Goal: Task Accomplishment & Management: Complete application form

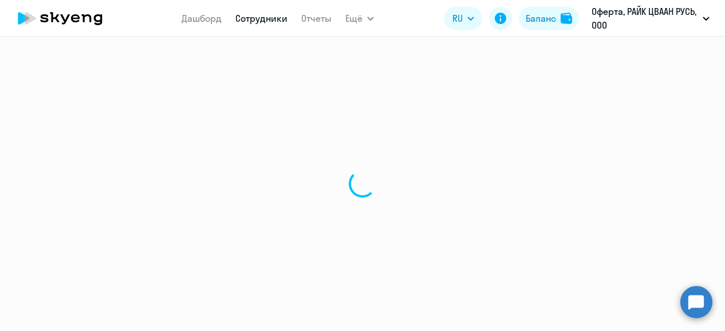
select select "30"
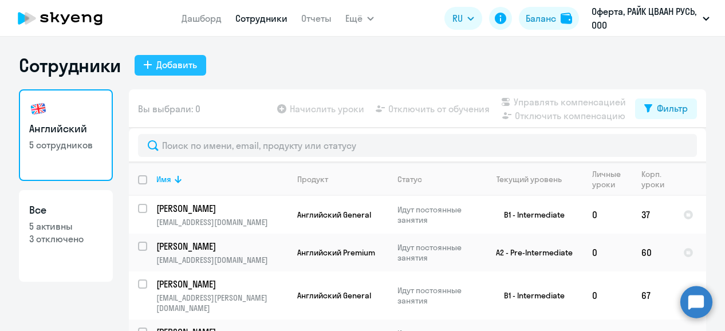
click at [177, 62] on div "Добавить" at bounding box center [176, 65] width 41 height 14
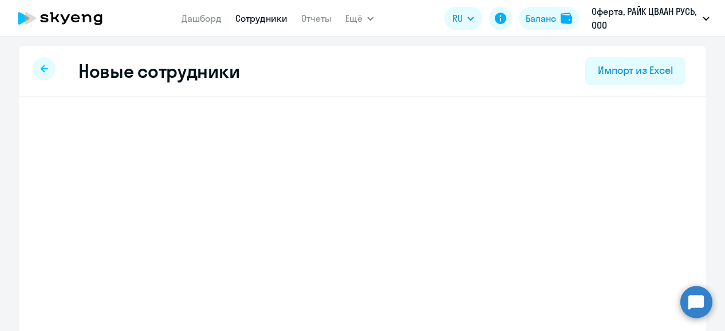
select select "english_adult_not_native_speaker"
select select "3"
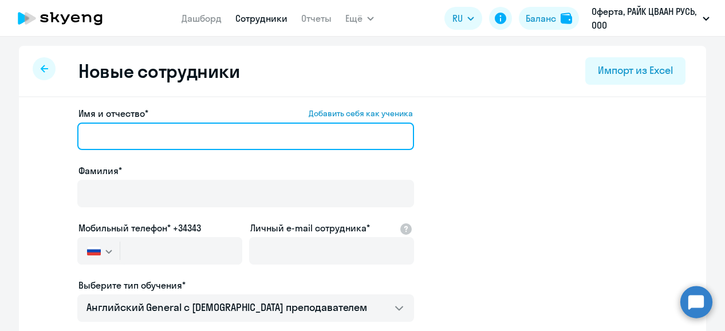
click at [197, 141] on input "Имя и отчество* Добавить себя как ученика" at bounding box center [245, 135] width 337 height 27
type input "L"
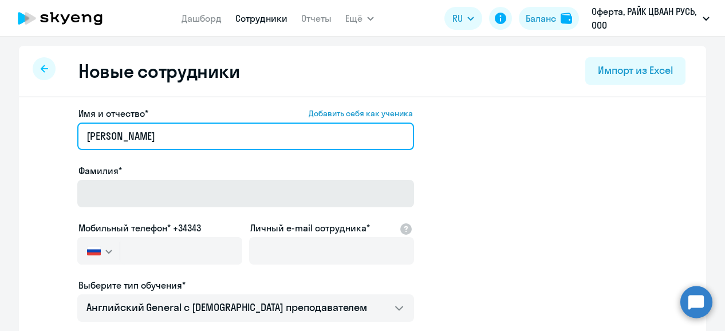
type input "[PERSON_NAME]"
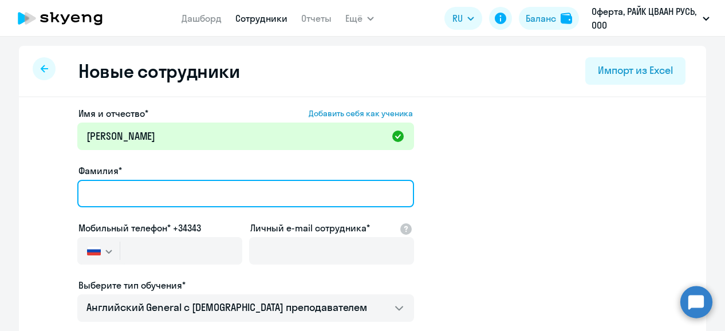
click at [163, 200] on input "Фамилия*" at bounding box center [245, 193] width 337 height 27
type input "[PERSON_NAME]"
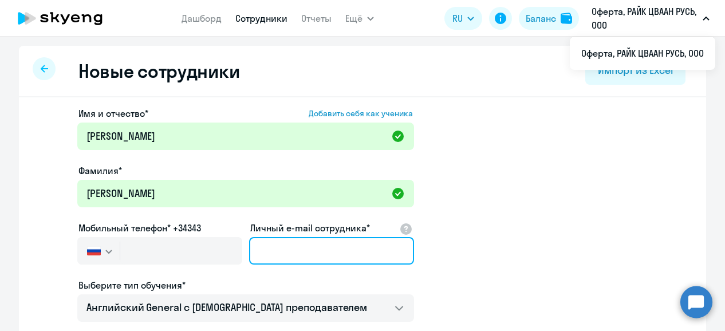
click at [294, 244] on input "Личный e-mail сотрудника*" at bounding box center [331, 250] width 165 height 27
type input "в"
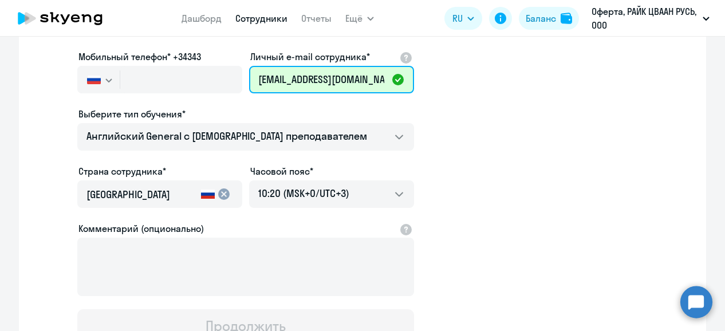
scroll to position [97, 0]
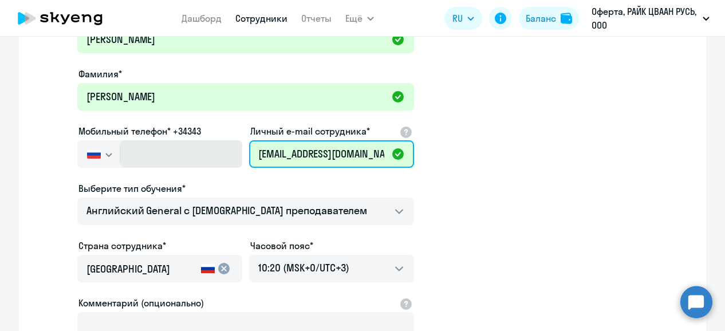
type input "[EMAIL_ADDRESS][DOMAIN_NAME]"
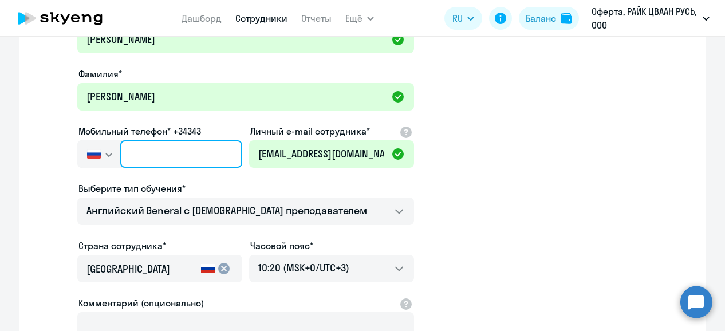
drag, startPoint x: 149, startPoint y: 155, endPoint x: 156, endPoint y: 159, distance: 8.0
click at [149, 155] on input "text" at bounding box center [181, 153] width 122 height 27
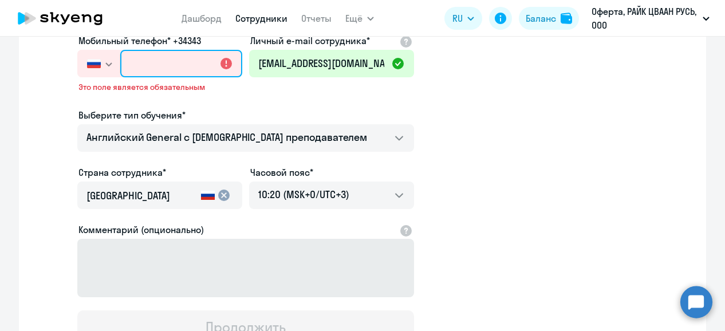
scroll to position [171, 0]
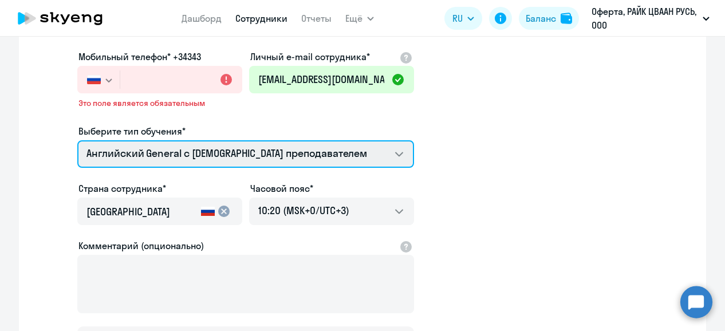
click at [297, 150] on select "Английский General с [DEMOGRAPHIC_DATA] преподавателем Премиум [DEMOGRAPHIC_DAT…" at bounding box center [245, 153] width 337 height 27
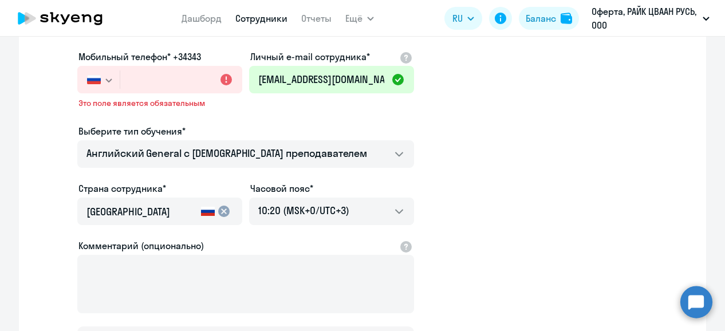
click at [567, 163] on app-new-student-form "Имя и отчество* Добавить себя как ученика [PERSON_NAME]* [PERSON_NAME] Мобильны…" at bounding box center [362, 147] width 650 height 425
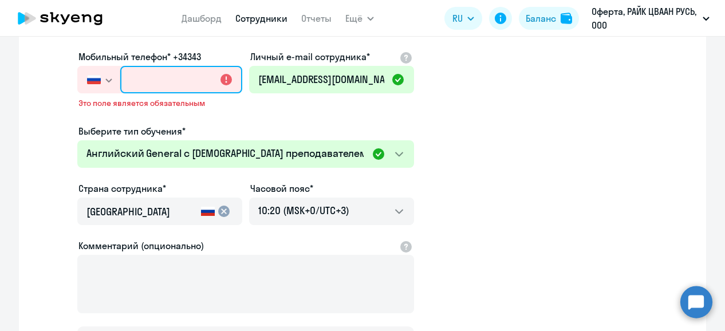
click at [184, 83] on input "text" at bounding box center [181, 79] width 122 height 27
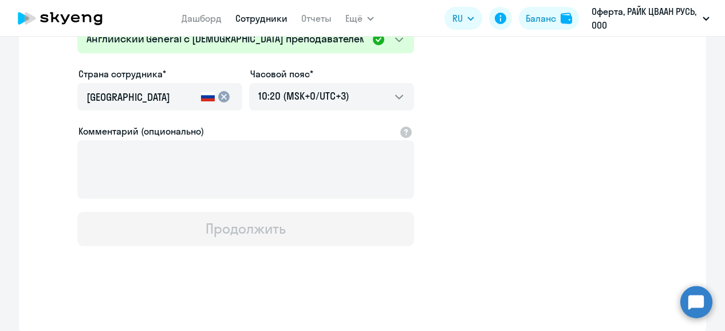
click at [127, 95] on input "[GEOGRAPHIC_DATA]" at bounding box center [141, 97] width 110 height 15
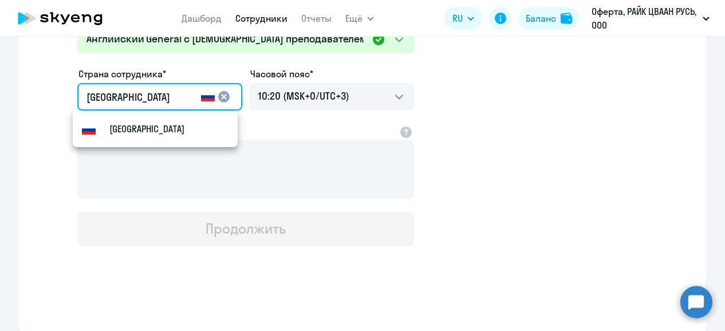
click at [589, 156] on app-new-student-form "Имя и отчество* Добавить себя как ученика [PERSON_NAME]* [PERSON_NAME] Мобильны…" at bounding box center [362, 33] width 650 height 425
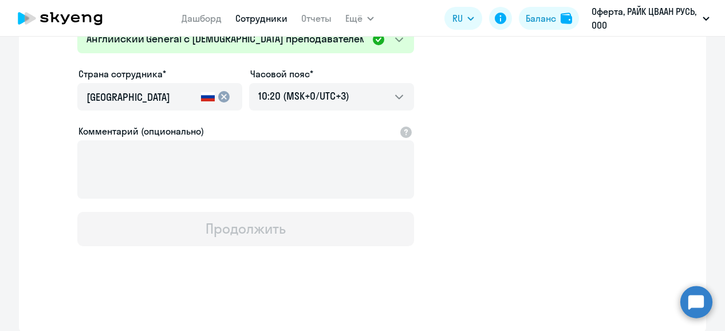
scroll to position [114, 0]
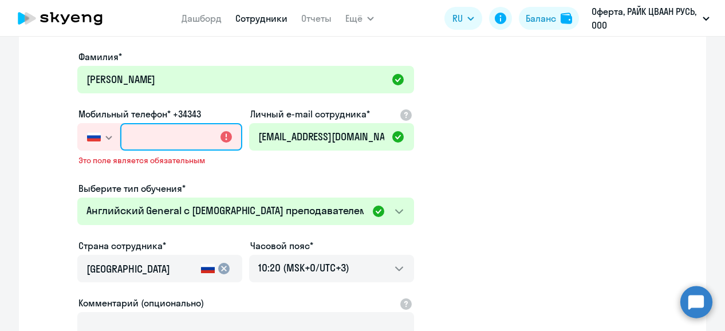
click at [150, 141] on input "text" at bounding box center [181, 136] width 122 height 27
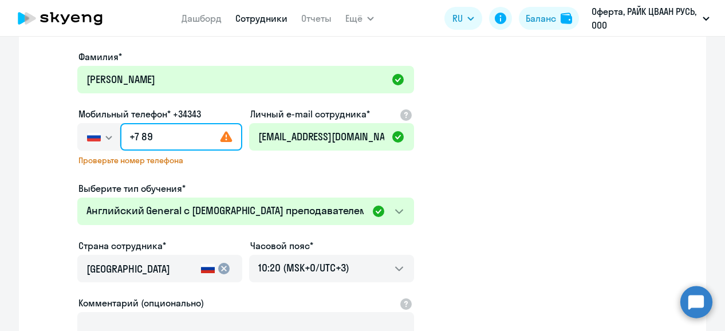
type input "+7 8"
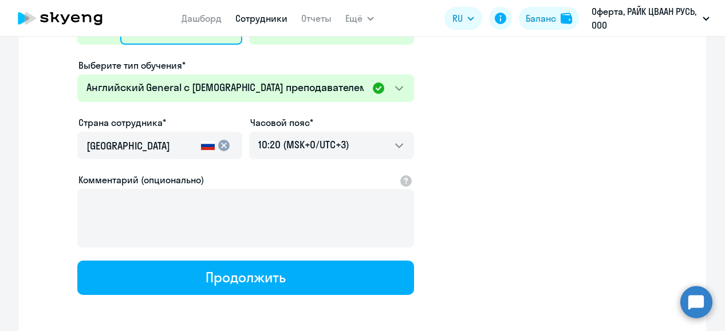
scroll to position [268, 0]
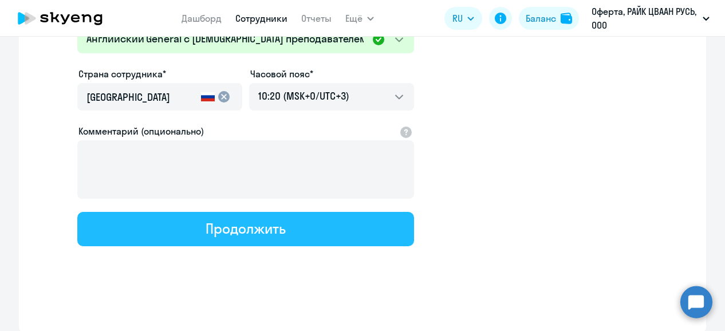
type input "[PHONE_NUMBER]"
click at [245, 235] on div "Продолжить" at bounding box center [245, 228] width 80 height 18
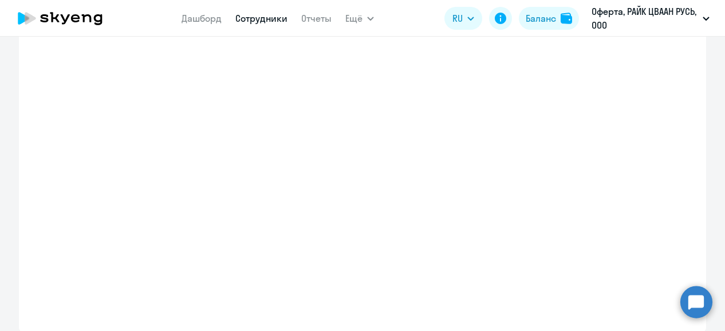
select select "english_adult_not_native_speaker"
select select "3"
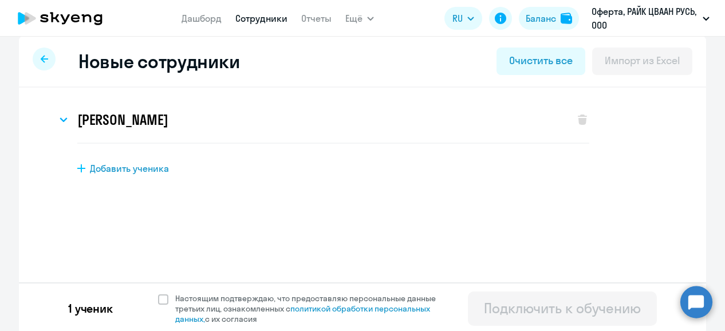
scroll to position [13, 0]
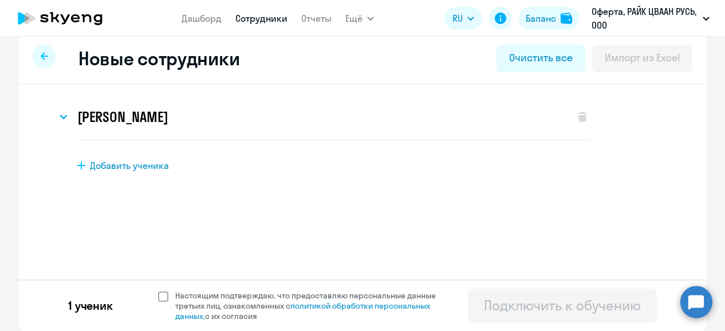
click at [160, 298] on span at bounding box center [163, 296] width 10 height 10
click at [158, 290] on input "Настоящим подтверждаю, что предоставляю персональные данные третьих лиц, ознако…" at bounding box center [157, 290] width 1 height 1
checkbox input "true"
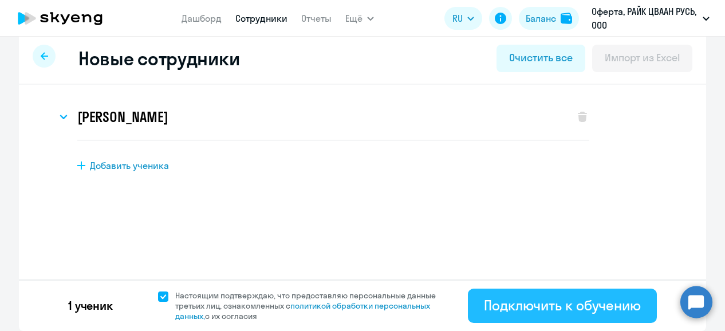
click at [603, 305] on div "Подключить к обучению" at bounding box center [562, 305] width 157 height 18
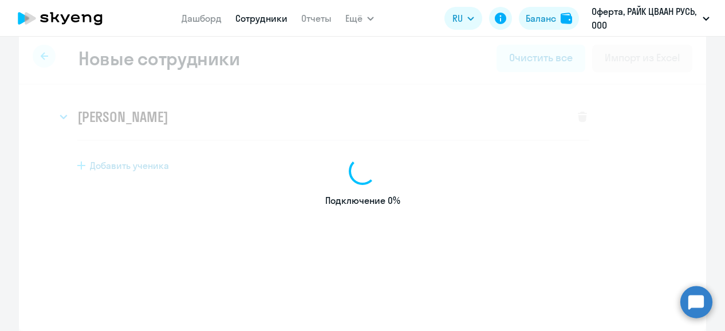
select select "english_adult_not_native_speaker"
select select "3"
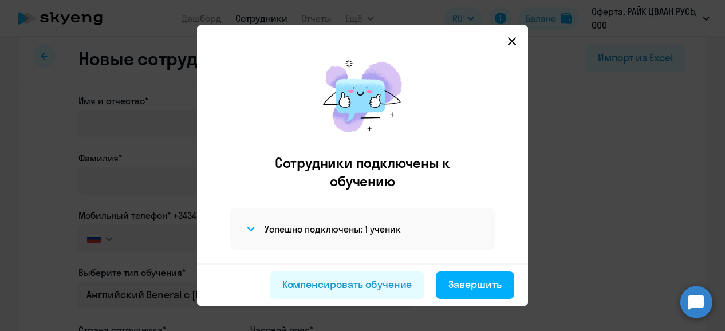
click at [487, 268] on div "Компенсировать обучение Завершить" at bounding box center [362, 284] width 331 height 42
click at [485, 284] on div "Завершить" at bounding box center [474, 284] width 53 height 15
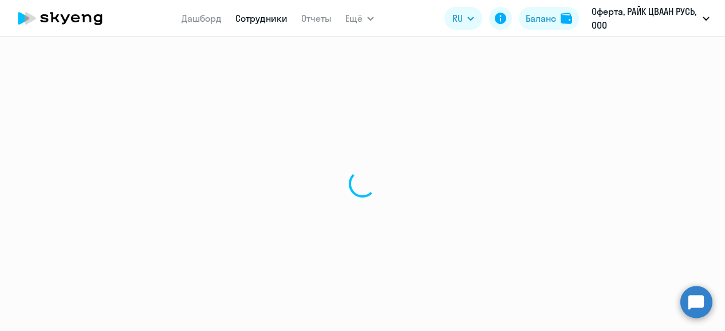
select select "30"
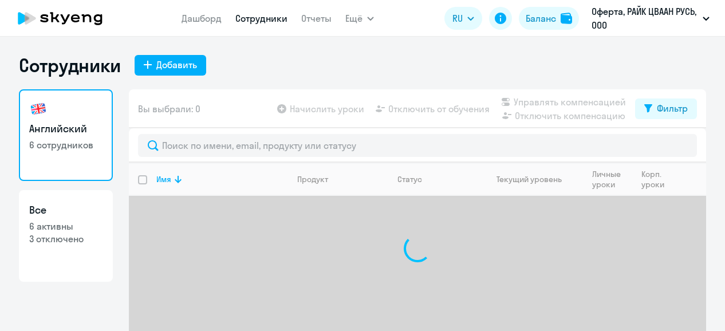
select select "30"
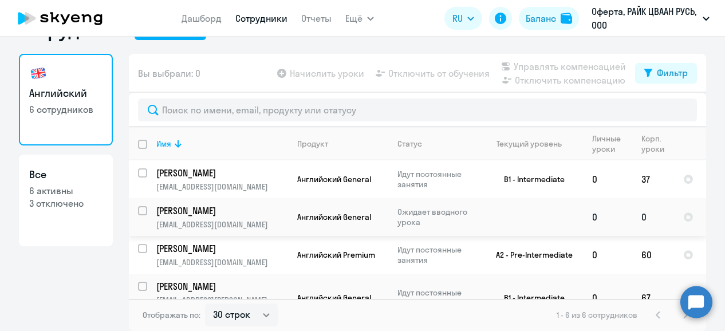
click at [254, 212] on p "[PERSON_NAME]" at bounding box center [220, 210] width 129 height 13
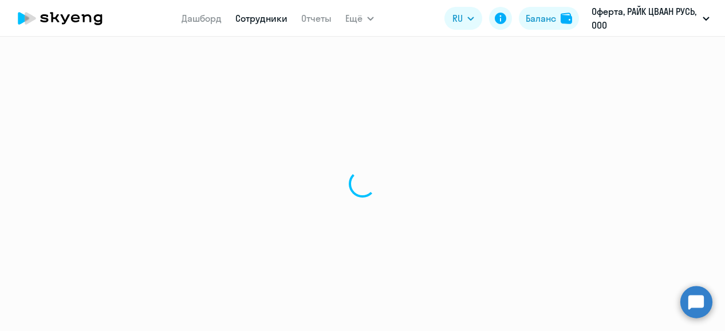
select select "english"
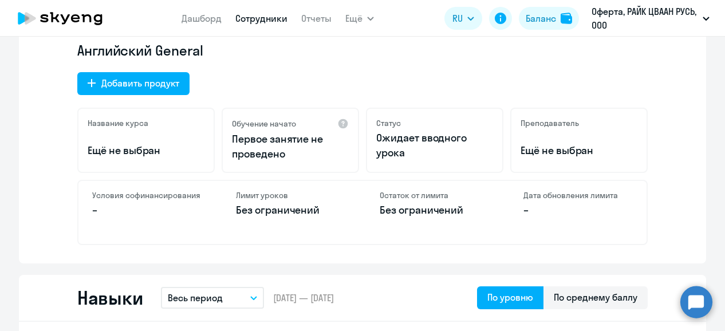
scroll to position [389, 0]
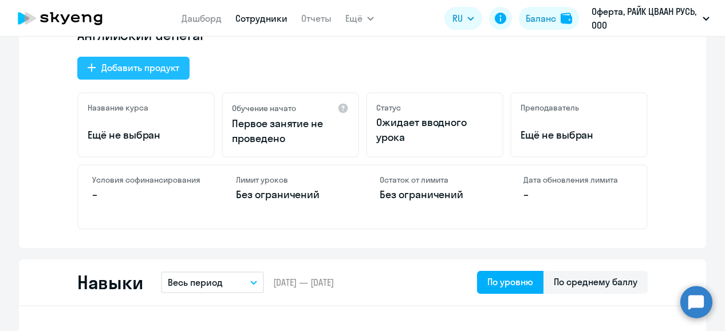
click at [144, 69] on div "Добавить продукт" at bounding box center [140, 68] width 78 height 14
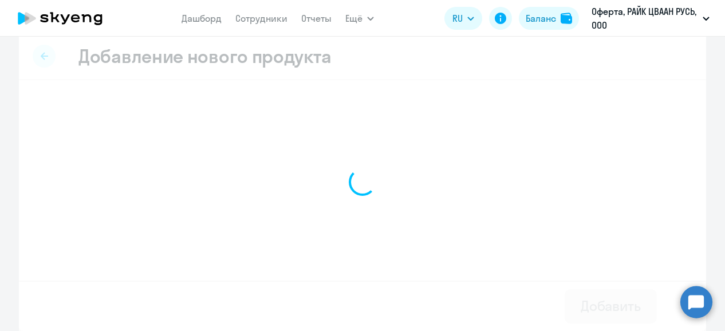
select select "english_adult_not_native_speaker_premium"
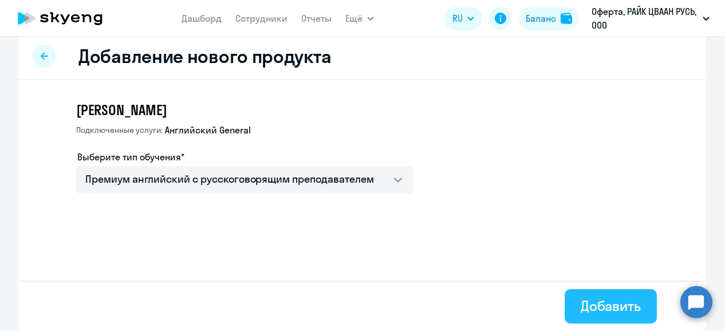
click at [622, 297] on div "Добавить" at bounding box center [610, 306] width 60 height 18
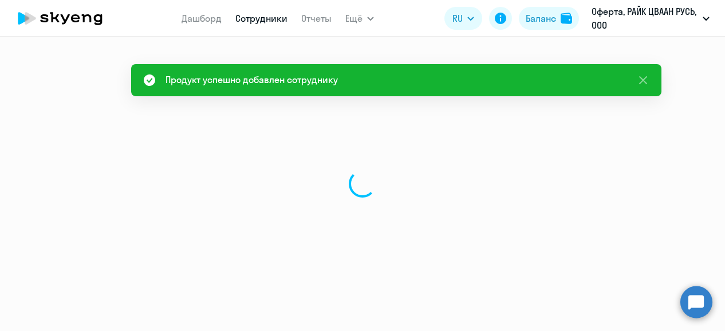
select select "english"
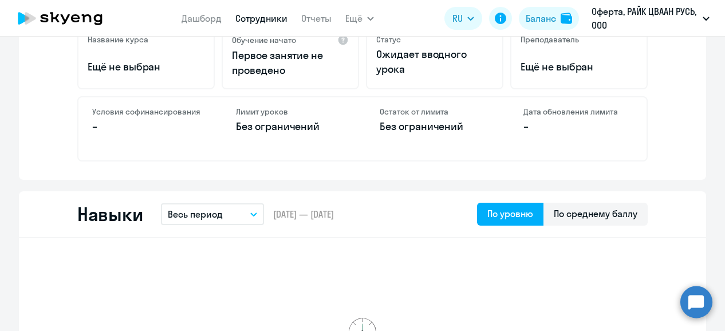
scroll to position [286, 0]
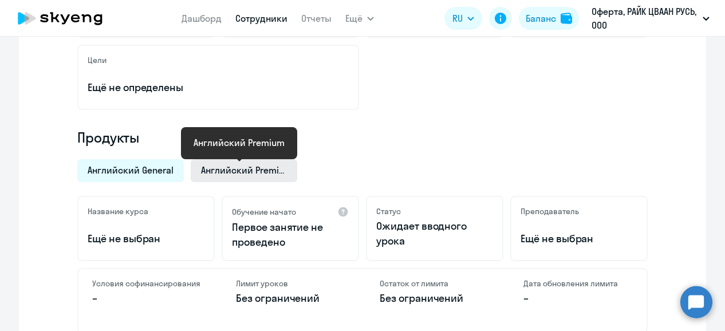
click at [220, 169] on span "Английский Premium" at bounding box center [244, 170] width 86 height 13
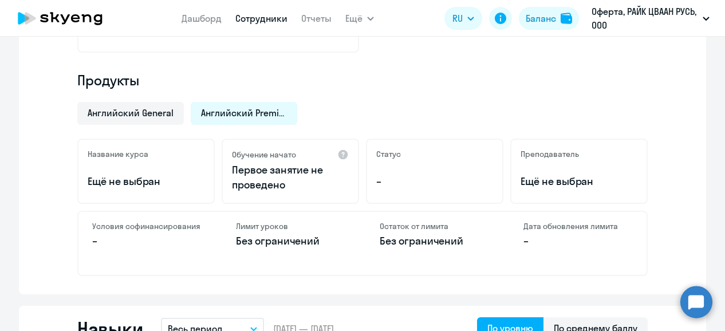
scroll to position [0, 0]
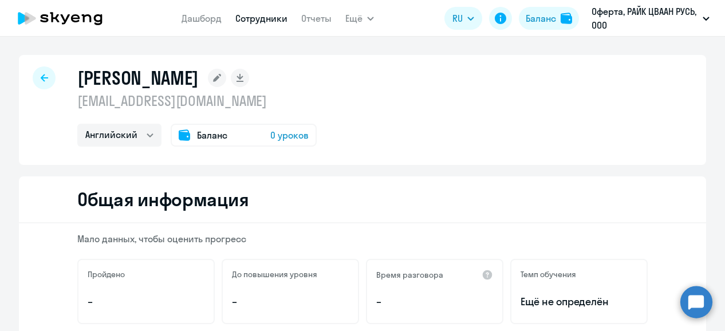
click at [184, 138] on icon at bounding box center [184, 134] width 11 height 11
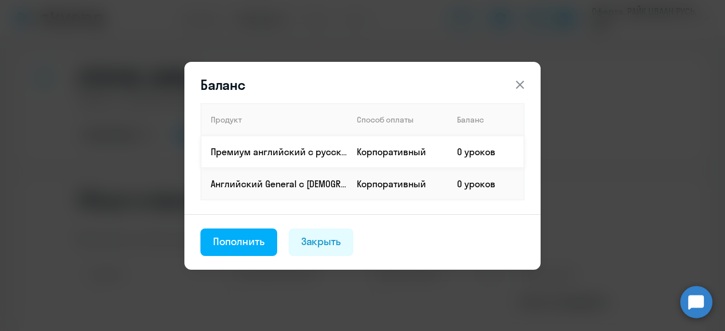
click at [484, 157] on td "0 уроков" at bounding box center [486, 152] width 76 height 32
click at [240, 238] on div "Пополнить" at bounding box center [239, 241] width 52 height 15
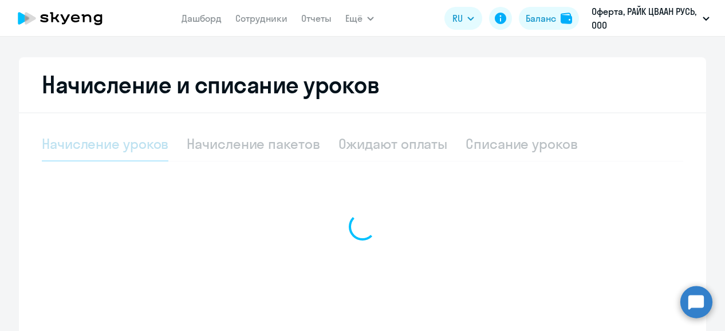
select select "10"
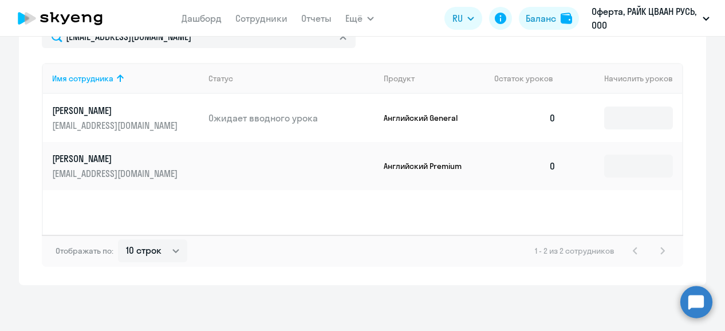
scroll to position [491, 0]
click at [614, 121] on input at bounding box center [638, 117] width 69 height 23
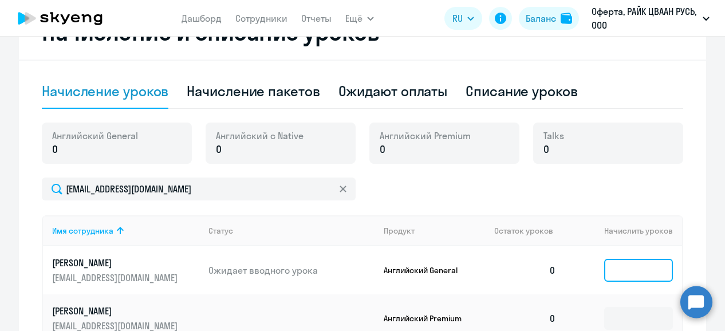
scroll to position [262, 0]
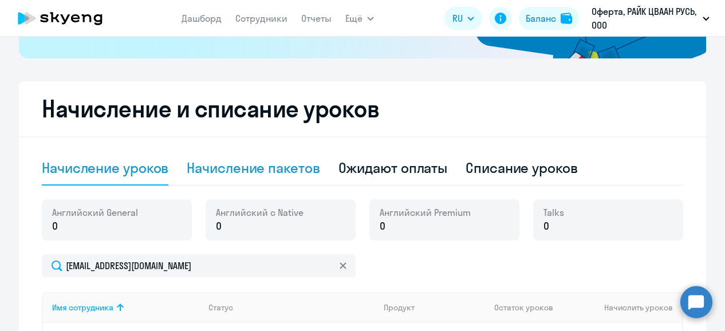
click at [232, 162] on div "Начисление пакетов" at bounding box center [253, 168] width 133 height 18
select select "10"
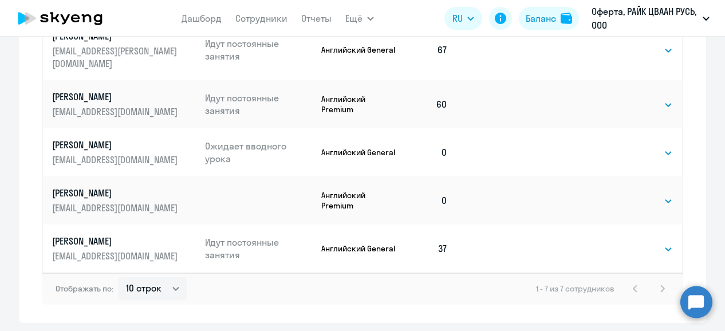
scroll to position [720, 0]
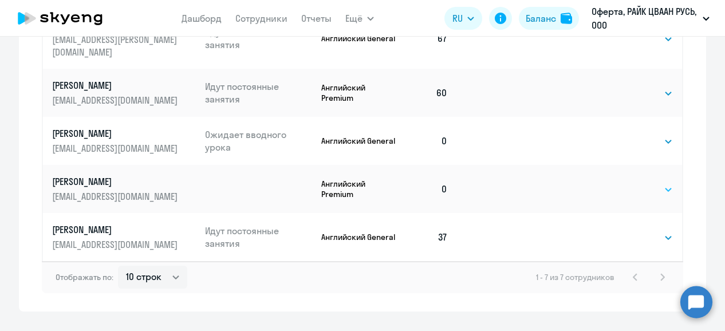
click at [638, 183] on select "Выбрать 4 8 16 32 64 96 128" at bounding box center [649, 190] width 47 height 14
select select "64"
click at [626, 183] on select "Выбрать 4 8 16 32 64 96 128" at bounding box center [649, 190] width 47 height 14
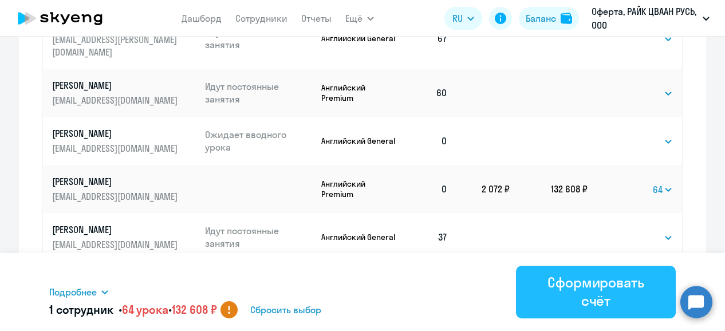
click at [622, 296] on div "Сформировать счёт" at bounding box center [596, 291] width 128 height 37
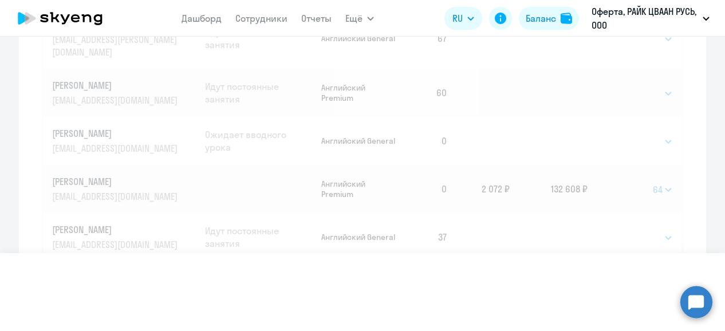
select select
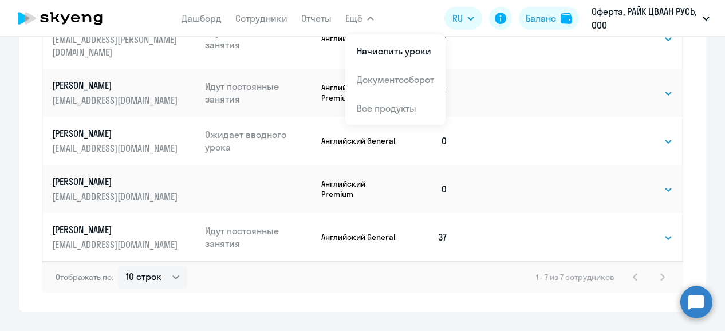
click at [340, 14] on div "Дашборд Сотрудники Отчеты Ещё Начислить уроки Документооборот Все продукты Дашб…" at bounding box center [277, 18] width 192 height 23
click at [353, 16] on span "Ещё" at bounding box center [353, 18] width 17 height 14
click at [359, 19] on span "Ещё" at bounding box center [353, 18] width 17 height 14
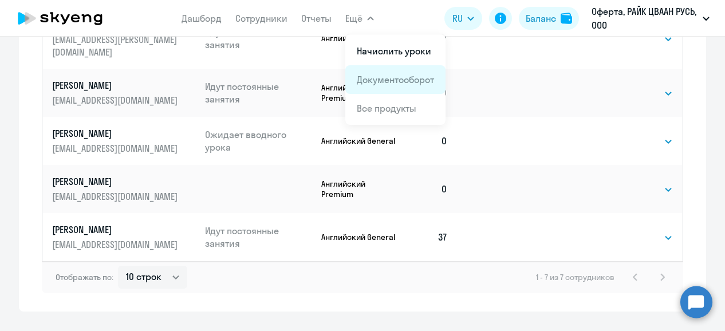
click at [375, 82] on link "Документооборот" at bounding box center [395, 79] width 77 height 11
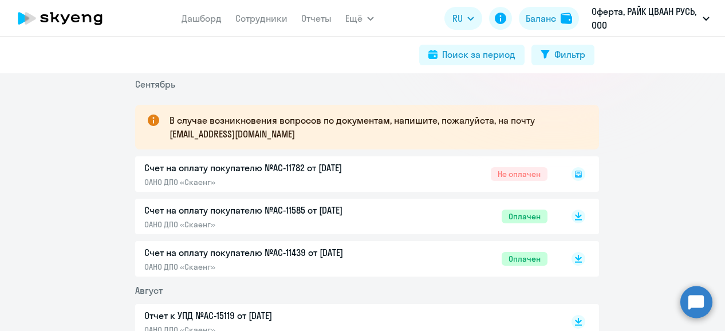
scroll to position [229, 0]
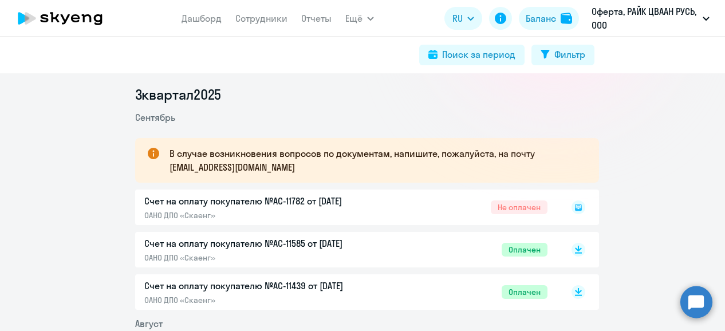
scroll to position [229, 0]
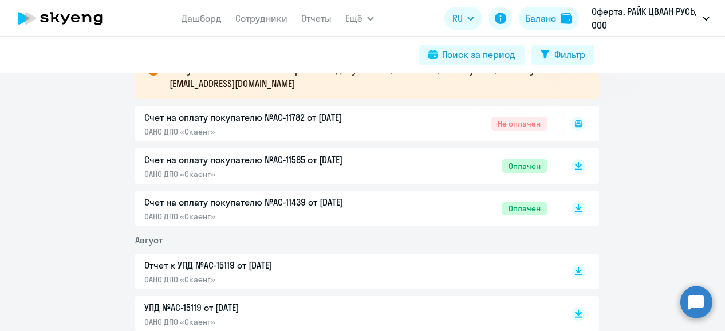
click at [571, 122] on rect at bounding box center [578, 124] width 14 height 14
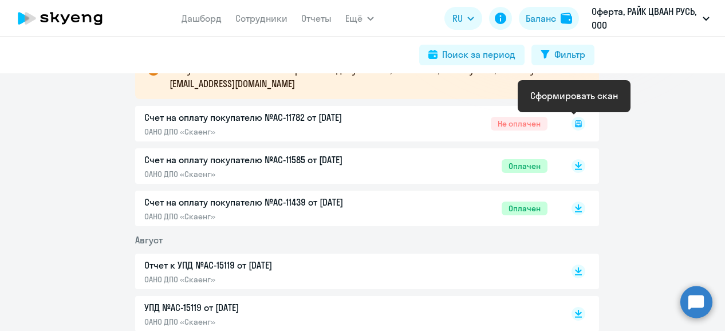
click at [575, 125] on icon at bounding box center [578, 123] width 7 height 7
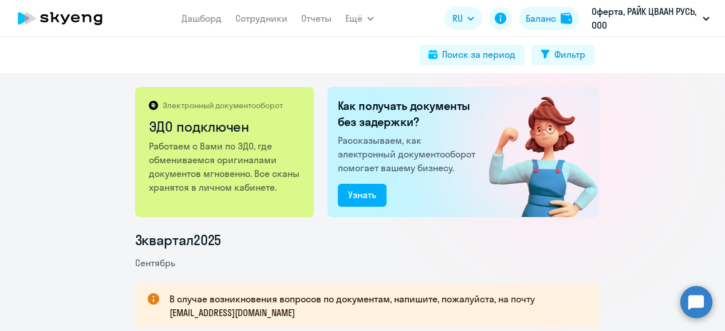
scroll to position [229, 0]
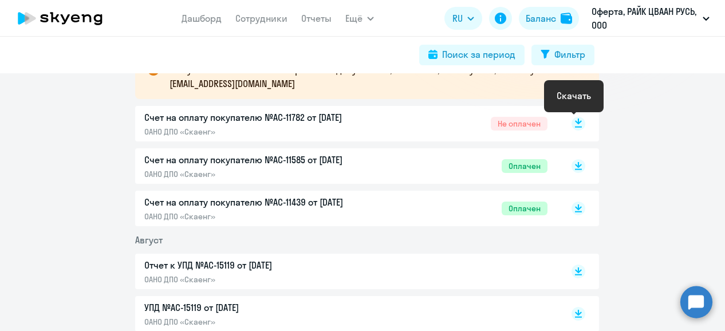
click at [572, 130] on rect at bounding box center [578, 124] width 14 height 14
click at [696, 303] on circle at bounding box center [696, 302] width 32 height 32
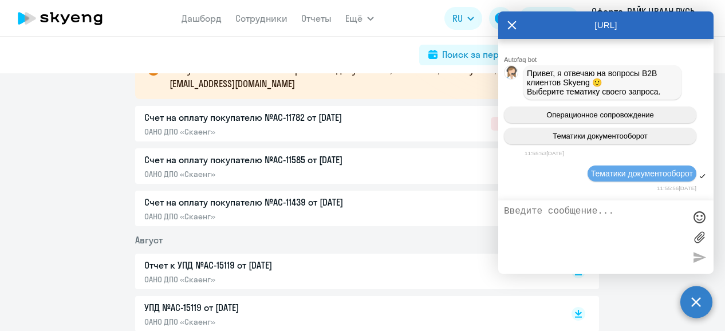
scroll to position [2238, 0]
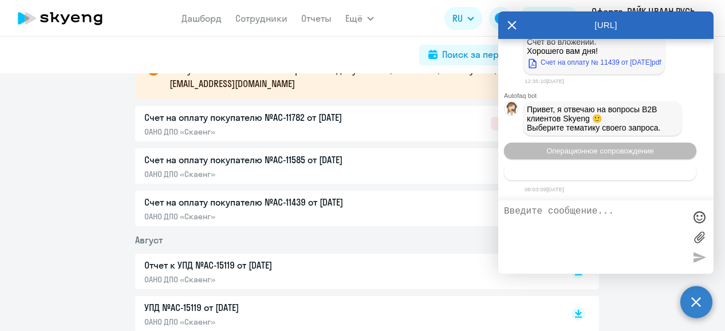
click at [611, 176] on span "Тематики документооборот" at bounding box center [599, 172] width 95 height 9
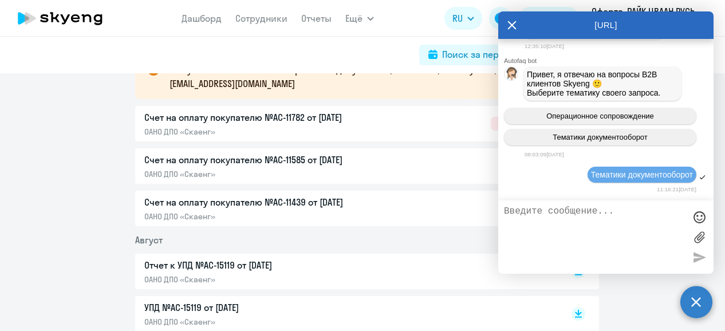
scroll to position [2364, 0]
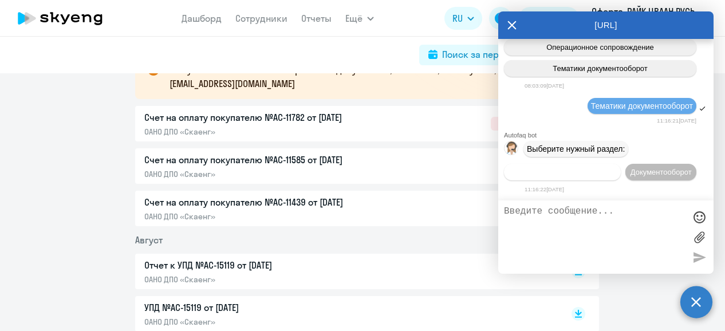
click at [616, 168] on span "Операционное сопровождение" at bounding box center [562, 172] width 108 height 9
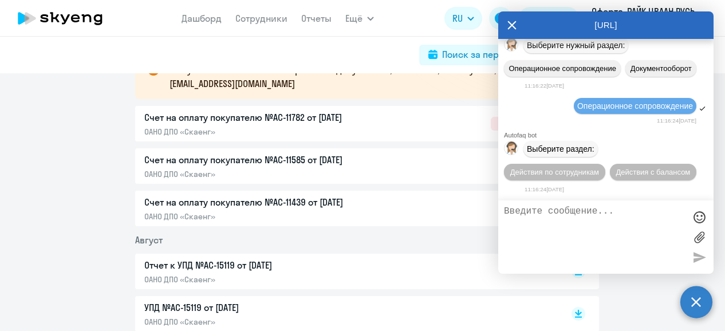
scroll to position [2468, 0]
click at [578, 171] on span "Действия по сотрудникам" at bounding box center [554, 172] width 89 height 9
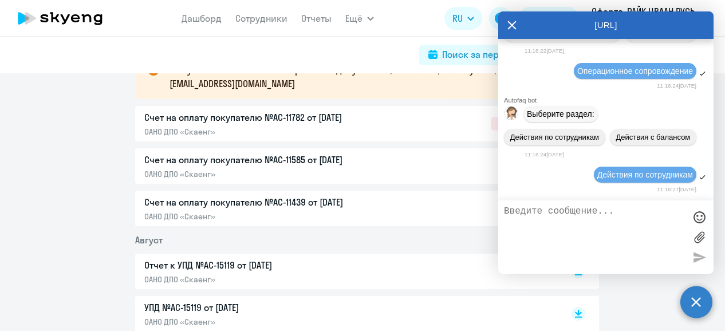
scroll to position [2637, 0]
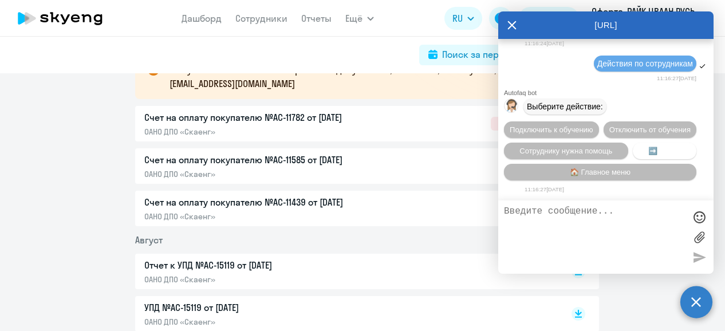
click at [665, 147] on span "➡️ Назад" at bounding box center [664, 151] width 33 height 9
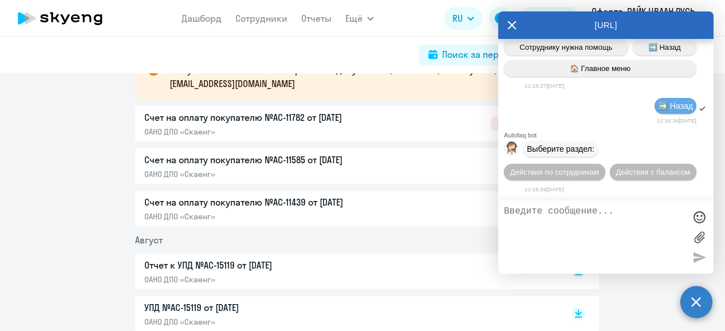
scroll to position [2742, 0]
click at [578, 152] on span "Выберите раздел:" at bounding box center [561, 148] width 68 height 9
click at [582, 173] on span "Действия по сотрудникам" at bounding box center [554, 172] width 89 height 9
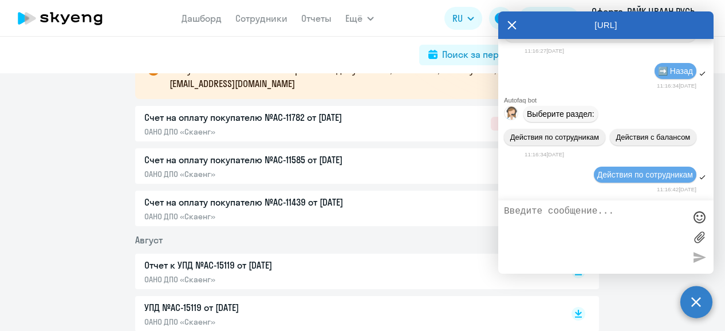
scroll to position [2911, 0]
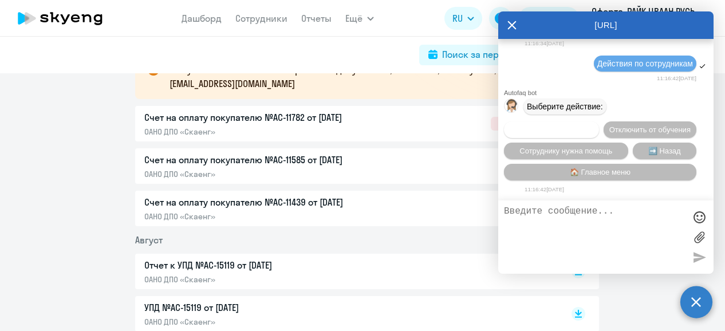
click at [593, 125] on span "Подключить к обучению" at bounding box center [551, 129] width 84 height 9
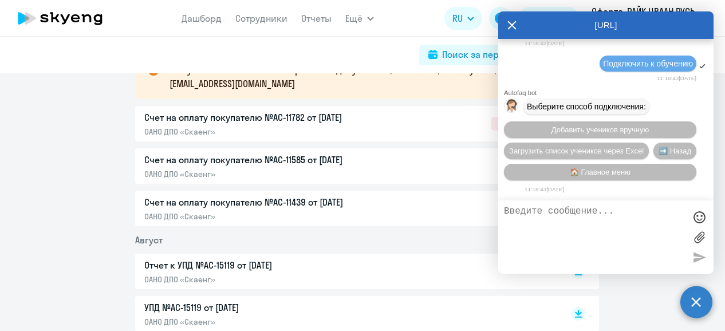
scroll to position [3058, 0]
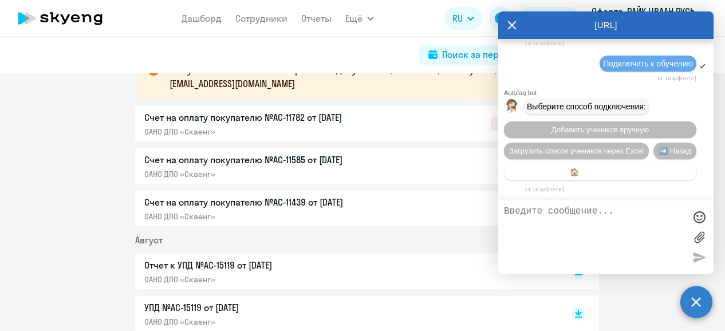
click at [630, 173] on span "🏠 Главное меню" at bounding box center [600, 172] width 61 height 9
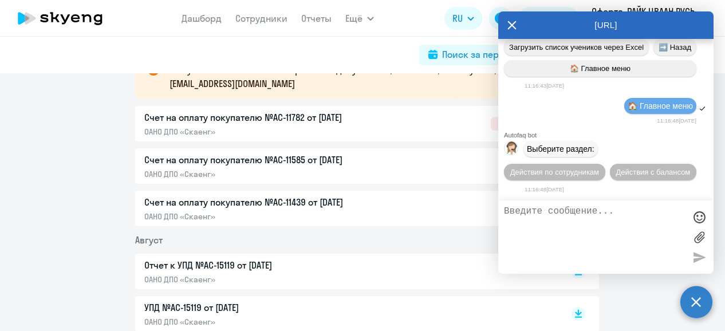
scroll to position [3164, 0]
click at [627, 214] on textarea at bounding box center [594, 237] width 181 height 62
click at [657, 175] on span "Действия с балансом" at bounding box center [652, 172] width 74 height 9
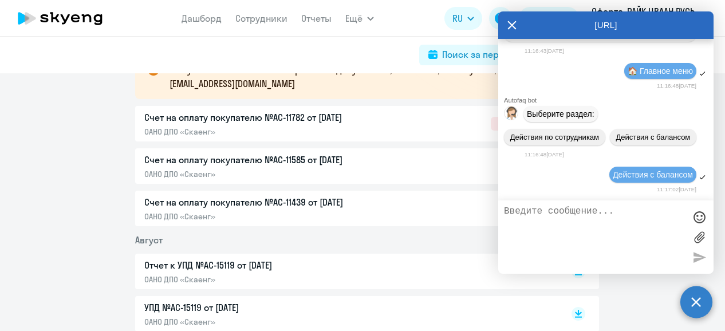
scroll to position [3290, 0]
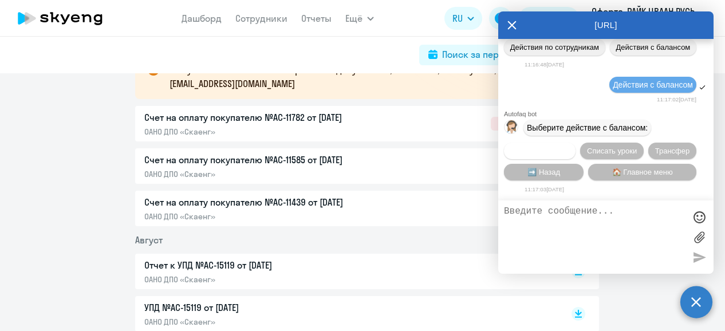
click at [540, 152] on span "Начислить уроки" at bounding box center [540, 151] width 58 height 9
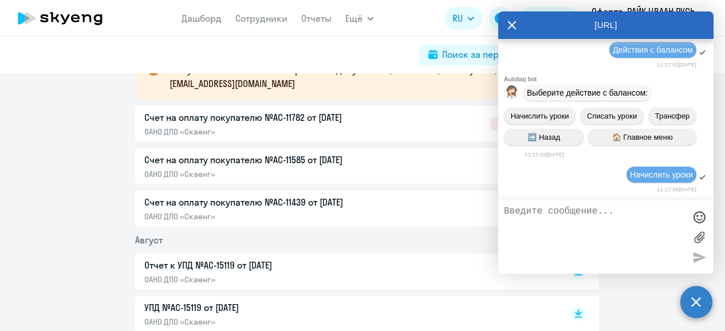
scroll to position [3437, 0]
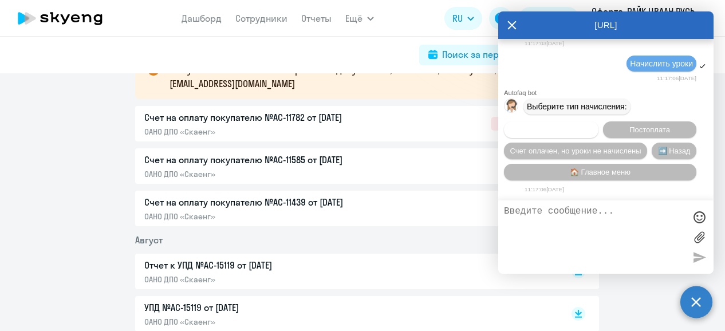
click at [532, 127] on span "Предоплата" at bounding box center [551, 129] width 42 height 9
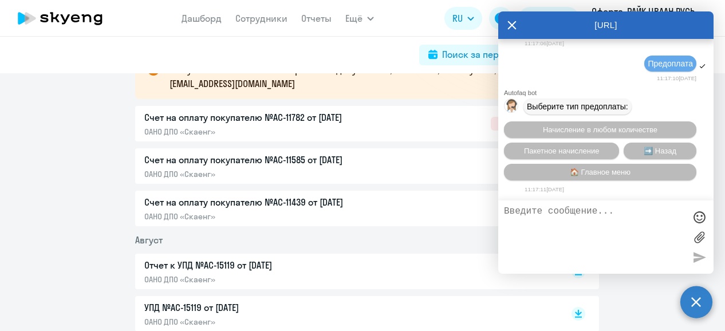
scroll to position [3584, 0]
click at [583, 152] on span "Пакетное начисление" at bounding box center [562, 151] width 76 height 9
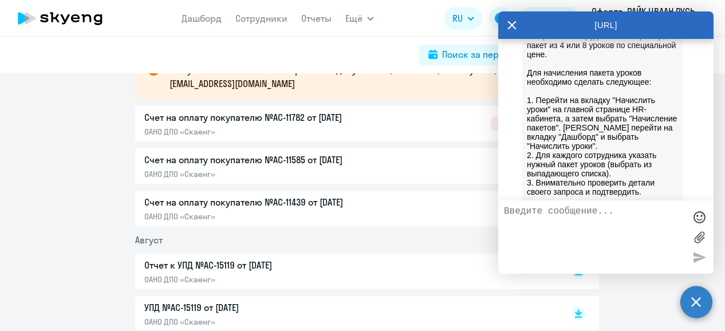
scroll to position [4181, 0]
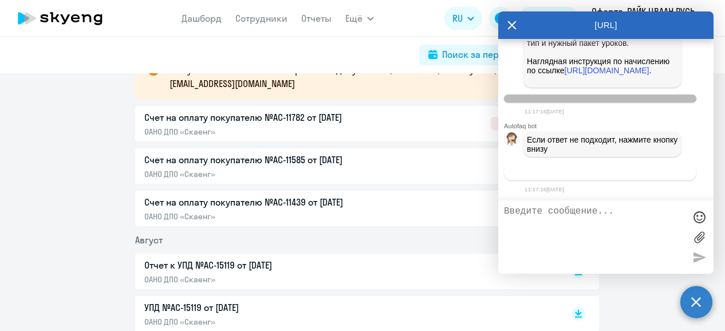
click at [640, 176] on button "Связаться с менеджером" at bounding box center [600, 172] width 192 height 17
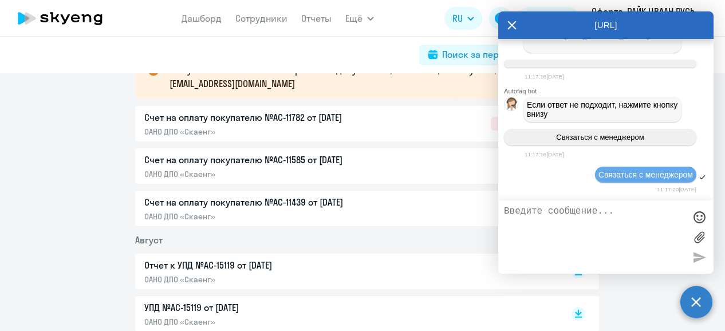
click at [586, 230] on textarea at bounding box center [594, 237] width 181 height 62
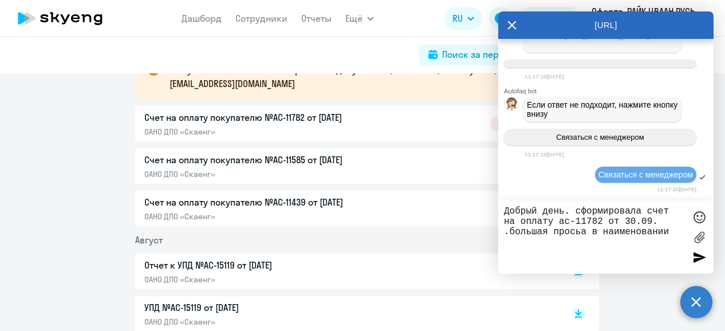
scroll to position [4297, 0]
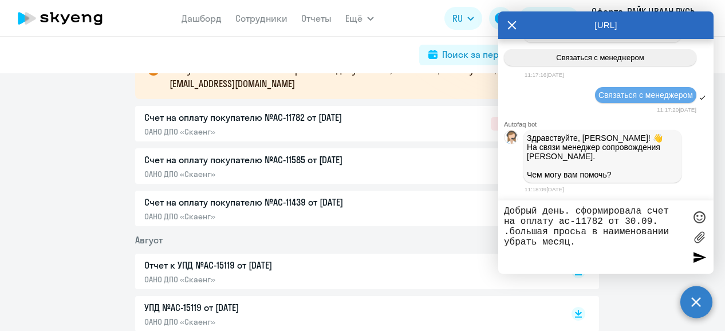
click at [579, 234] on textarea "Добрый день. сформировала счет на оплату ас-11782 от 30.09. .большая просьа в н…" at bounding box center [594, 237] width 181 height 62
type textarea "Добрый день. сформировала счет на оплату ас-11782 от 30.09. .большая просьба в …"
click at [580, 247] on textarea "Добрый день. сформировала счет на оплату ас-11782 от 30.09. .большая просьба в …" at bounding box center [594, 237] width 181 height 62
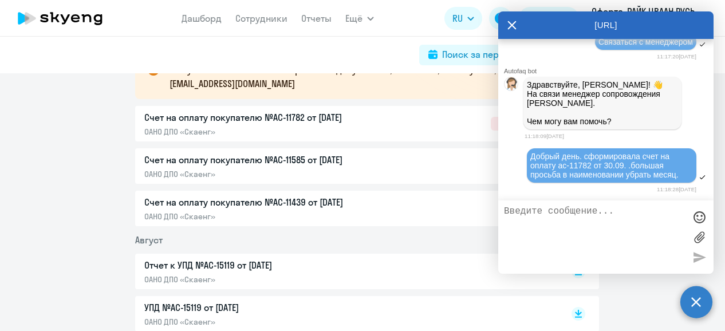
scroll to position [4350, 0]
type textarea "т"
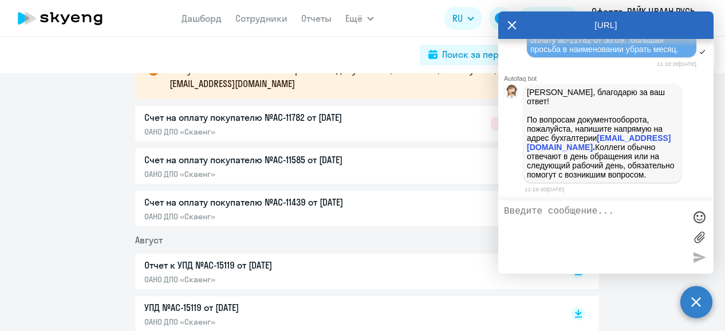
scroll to position [4476, 0]
type textarea "Р"
drag, startPoint x: 509, startPoint y: 24, endPoint x: 525, endPoint y: 53, distance: 33.3
click at [509, 24] on icon at bounding box center [511, 24] width 9 height 27
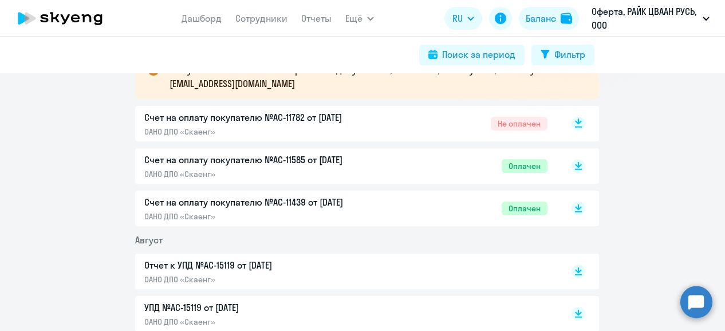
click at [575, 122] on icon at bounding box center [578, 121] width 7 height 6
click at [693, 295] on circle at bounding box center [696, 302] width 32 height 32
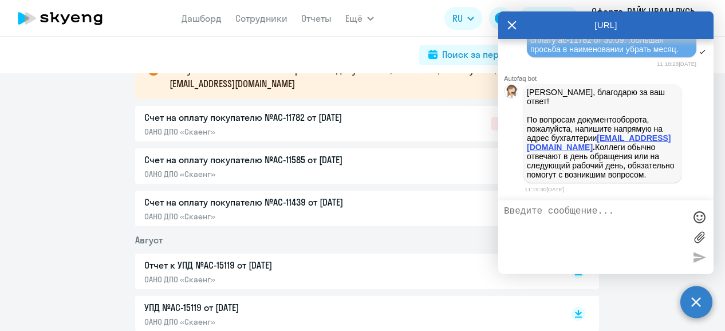
click at [602, 139] on strong "document@skyeng.ru" at bounding box center [599, 142] width 144 height 18
